Goal: Navigation & Orientation: Go to known website

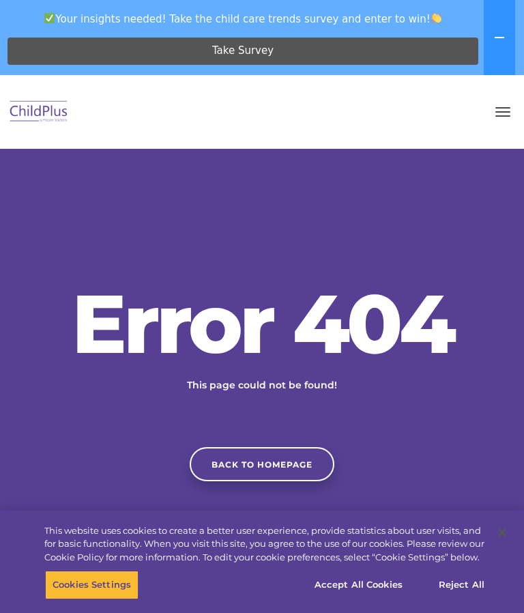
click at [317, 481] on link "Back to homepage" at bounding box center [262, 464] width 145 height 34
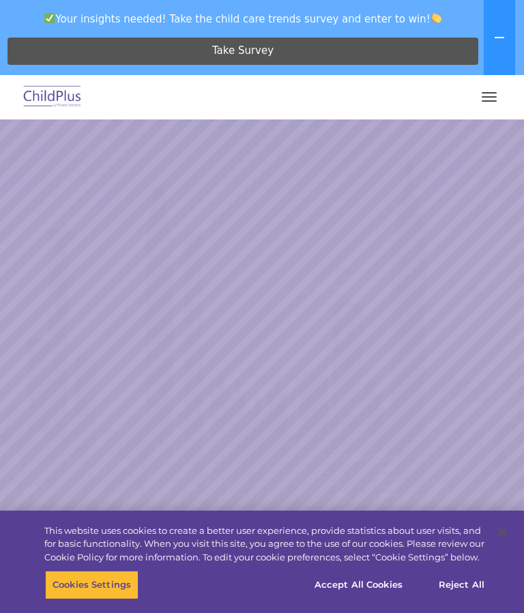
select select "MEDIUM"
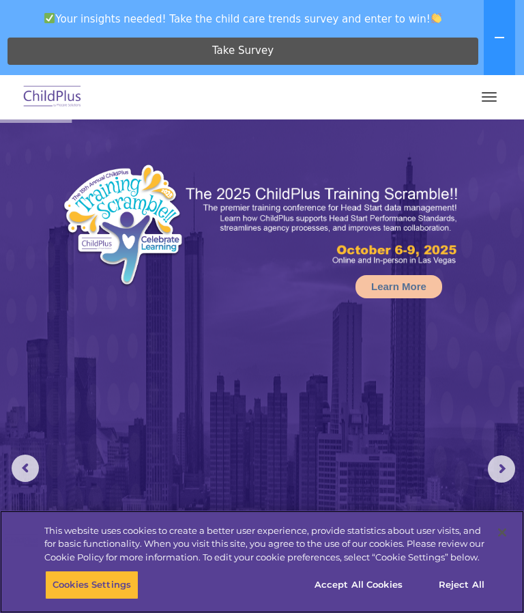
click at [377, 582] on button "Accept All Cookies" at bounding box center [358, 584] width 103 height 29
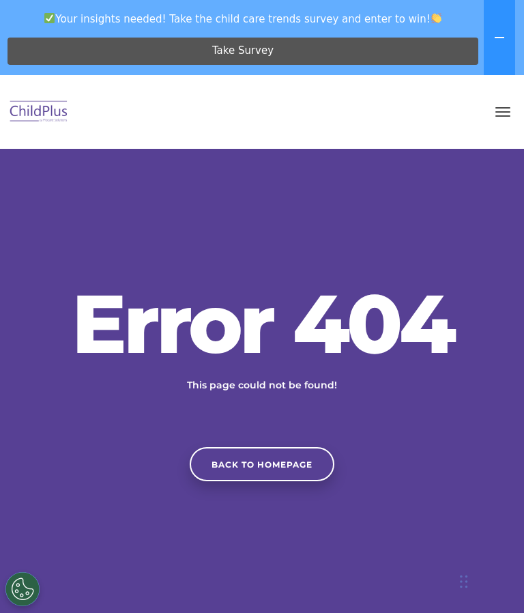
click at [501, 37] on icon at bounding box center [500, 37] width 10 height 1
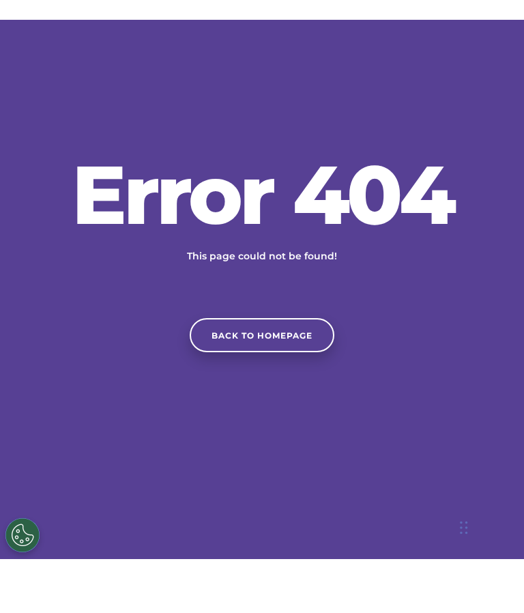
scroll to position [128, 0]
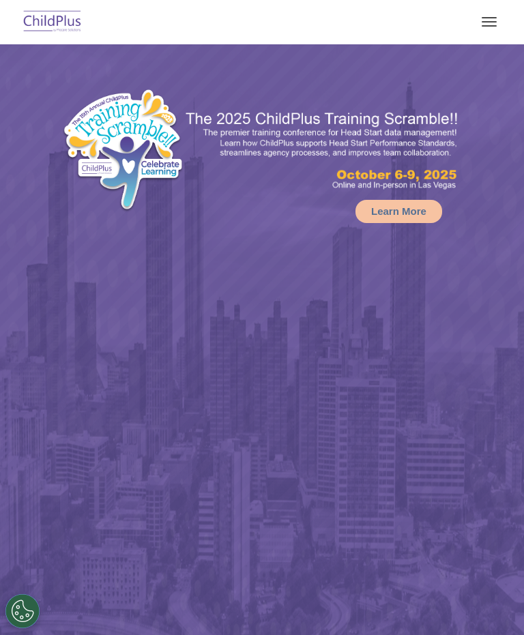
select select "MEDIUM"
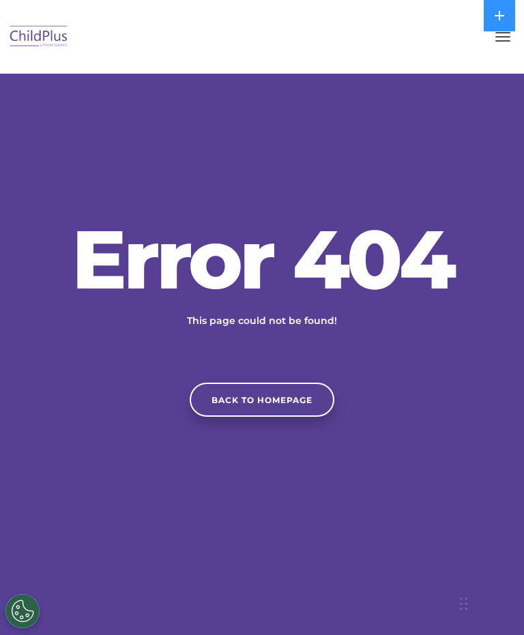
click at [278, 410] on link "Back to homepage" at bounding box center [262, 400] width 145 height 34
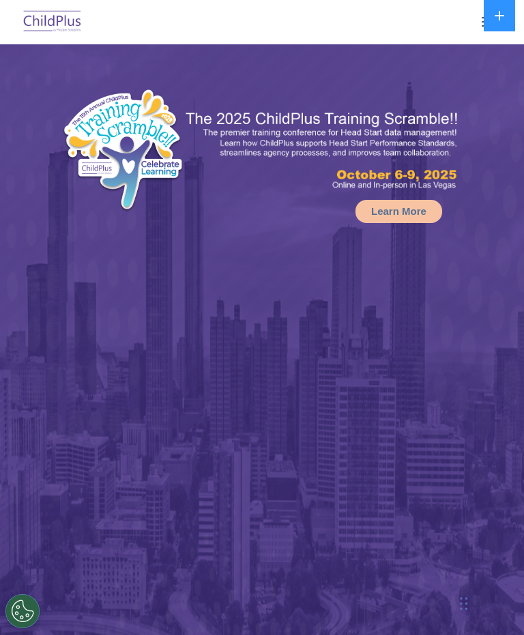
select select "MEDIUM"
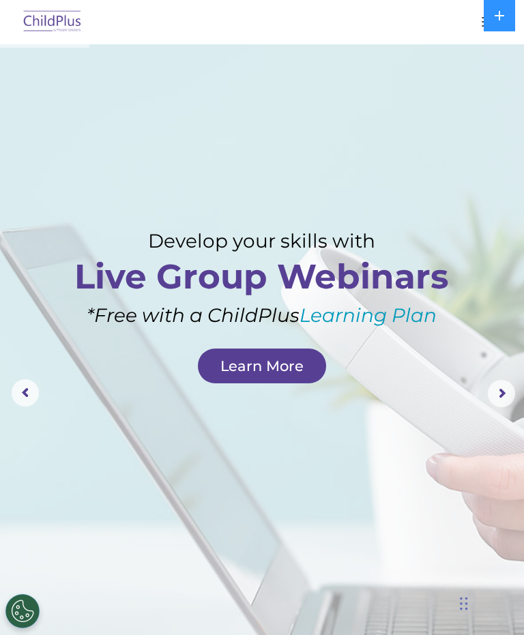
click at [475, 21] on button "button" at bounding box center [489, 22] width 29 height 22
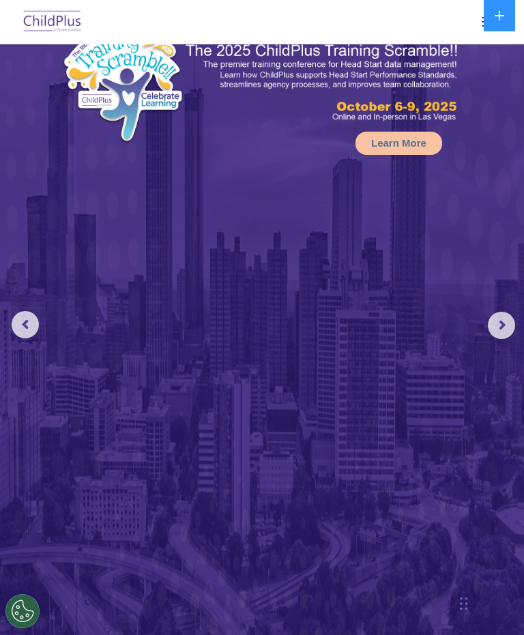
click at [476, 24] on button "button" at bounding box center [489, 22] width 29 height 22
